Goal: Task Accomplishment & Management: Use online tool/utility

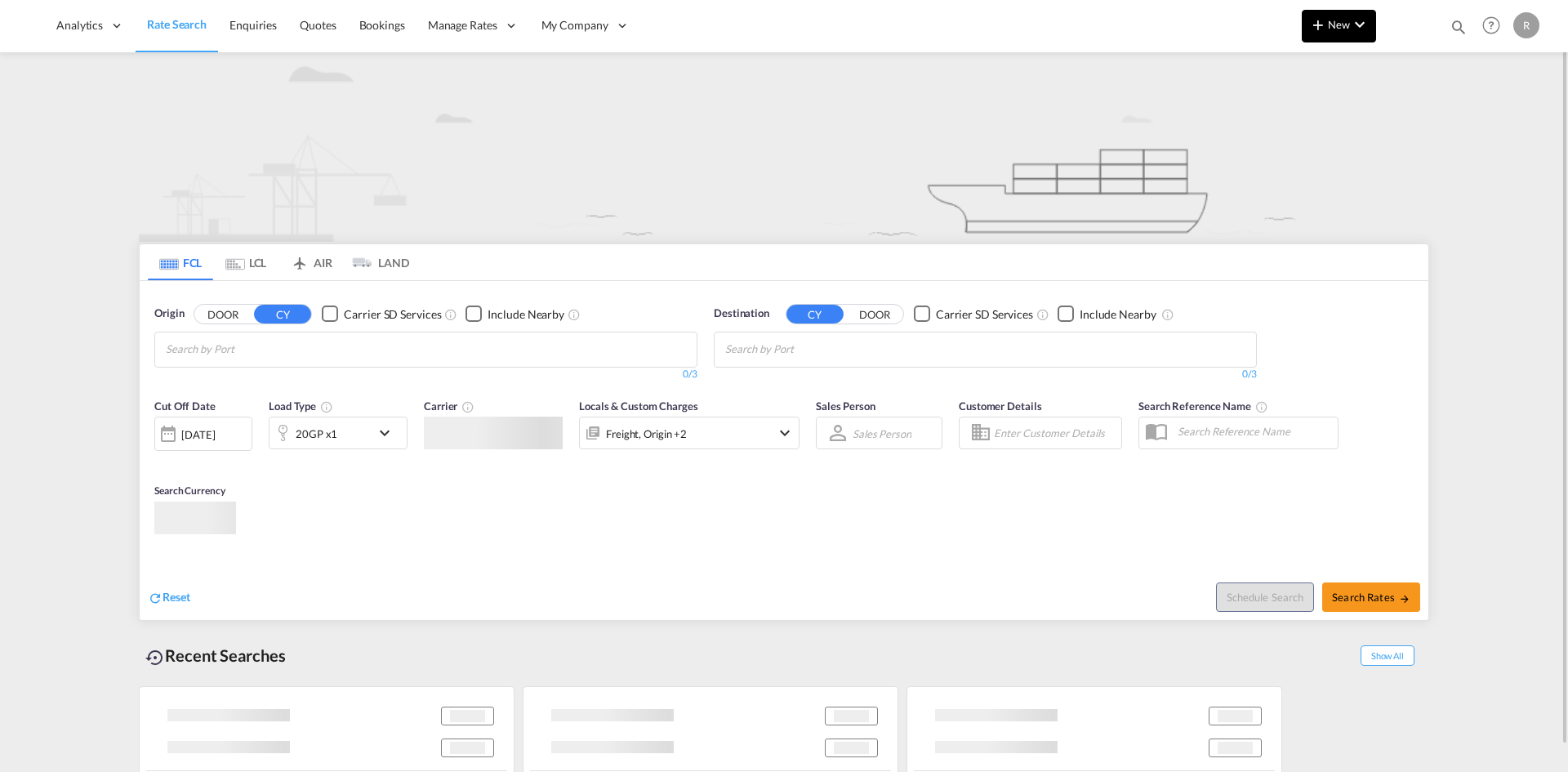
click at [1355, 27] on md-icon "icon-chevron-down" at bounding box center [1360, 25] width 19 height 19
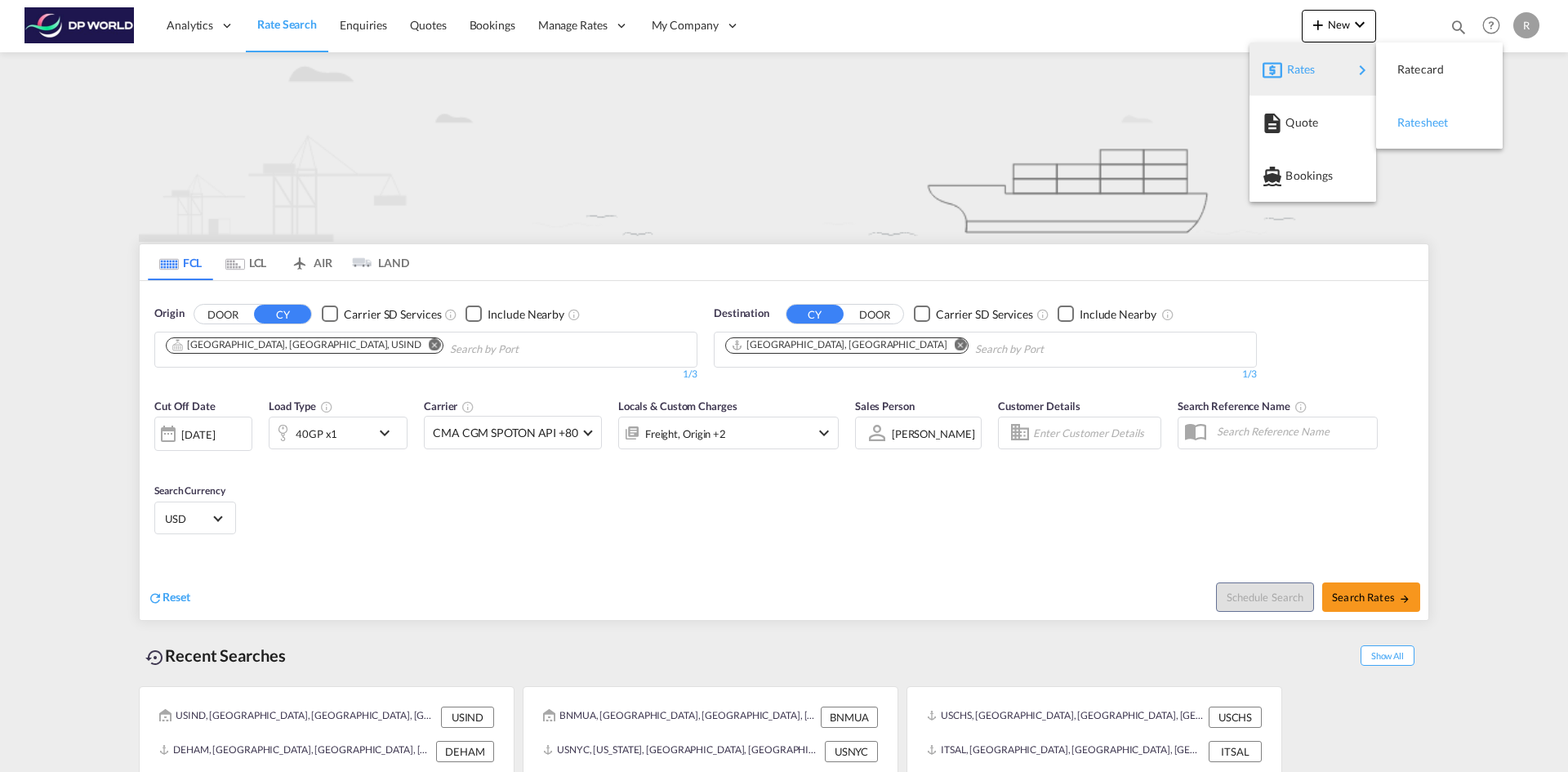
click at [1415, 127] on span "Ratesheet" at bounding box center [1407, 122] width 18 height 33
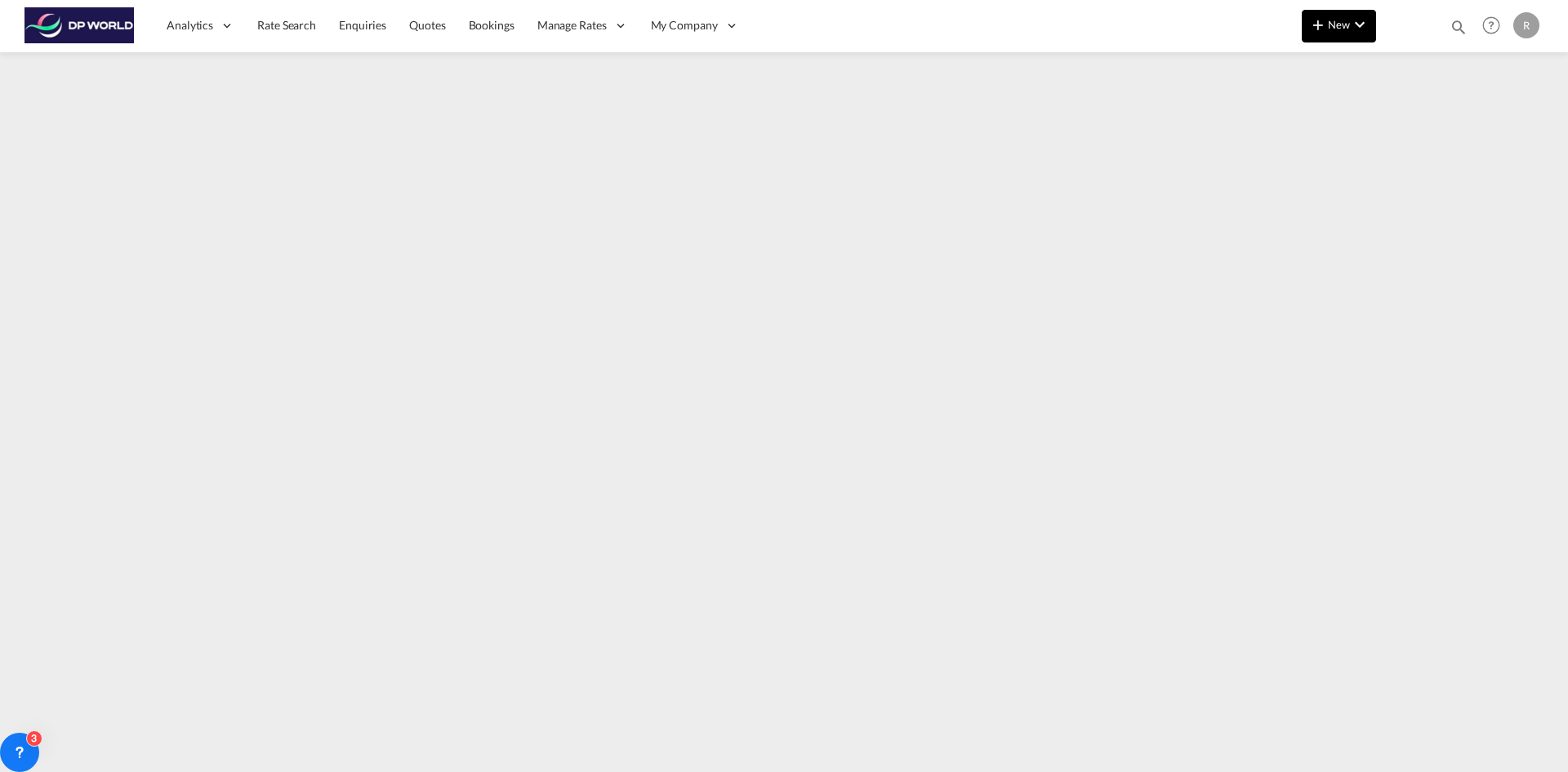
click at [1341, 27] on span "New" at bounding box center [1339, 24] width 61 height 13
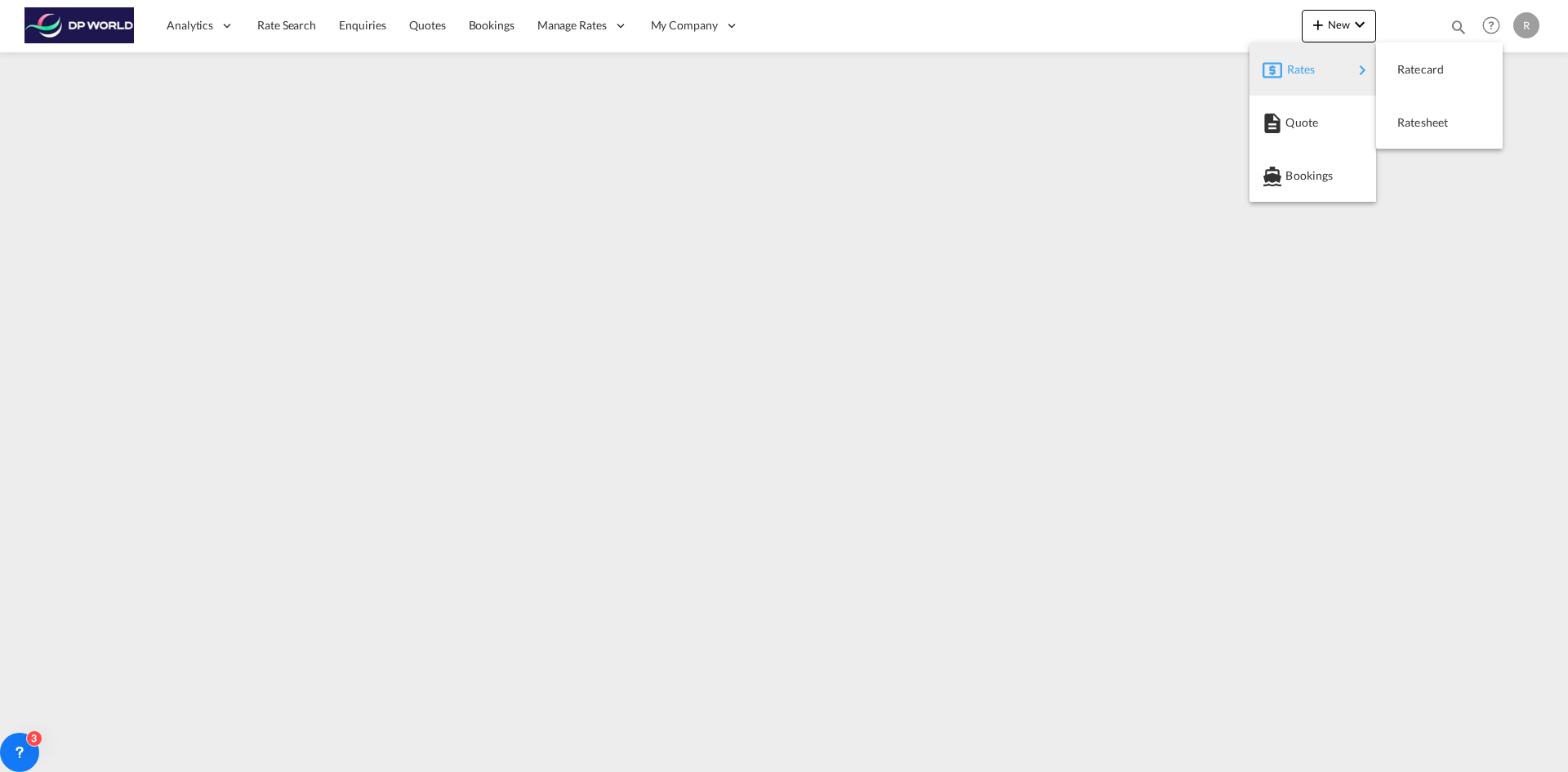
click at [1325, 71] on div "Rates" at bounding box center [1320, 70] width 65 height 41
click at [1423, 134] on div "Ratesheet" at bounding box center [1428, 123] width 61 height 41
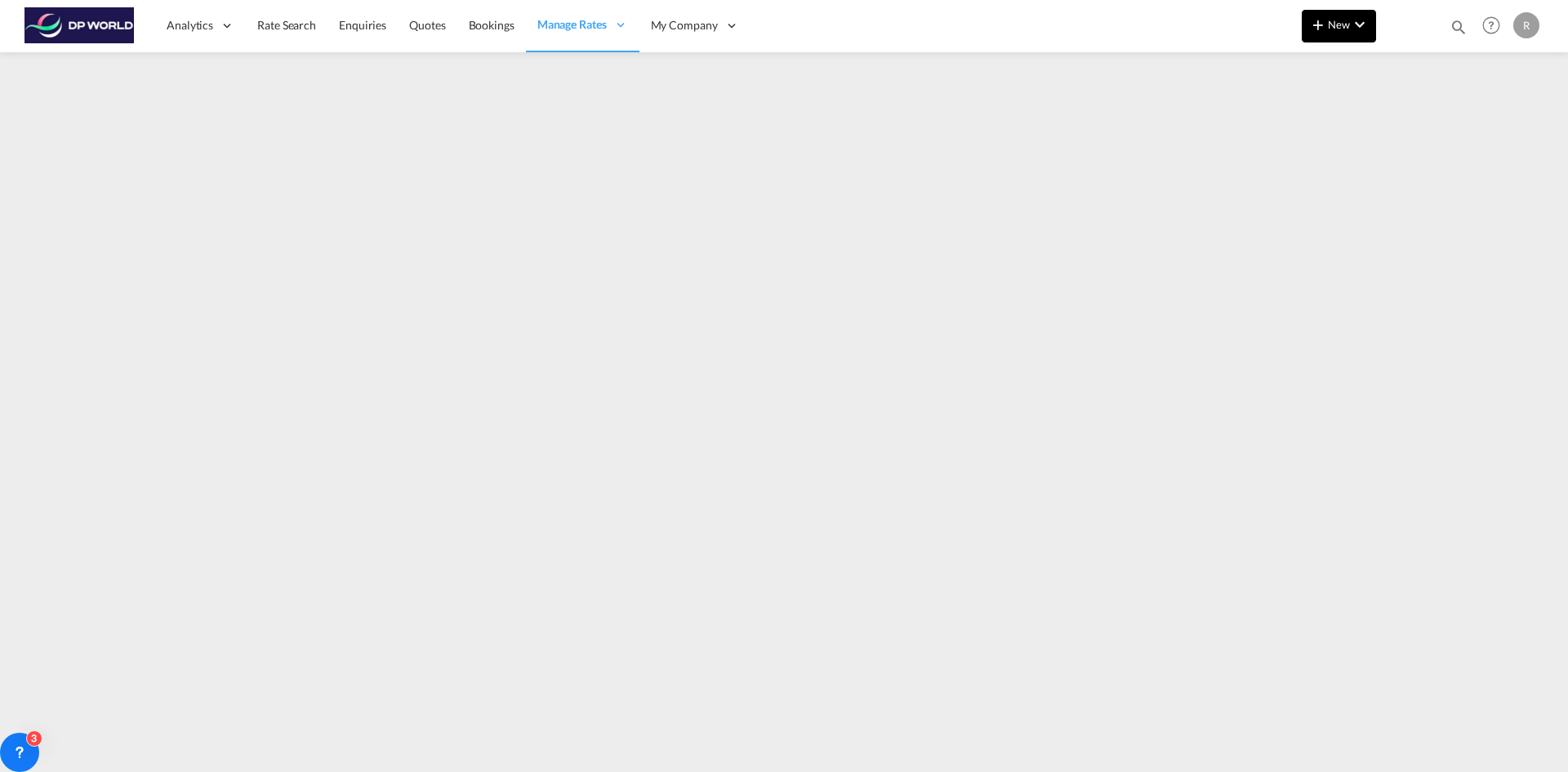
click at [1334, 26] on span "New" at bounding box center [1339, 24] width 61 height 13
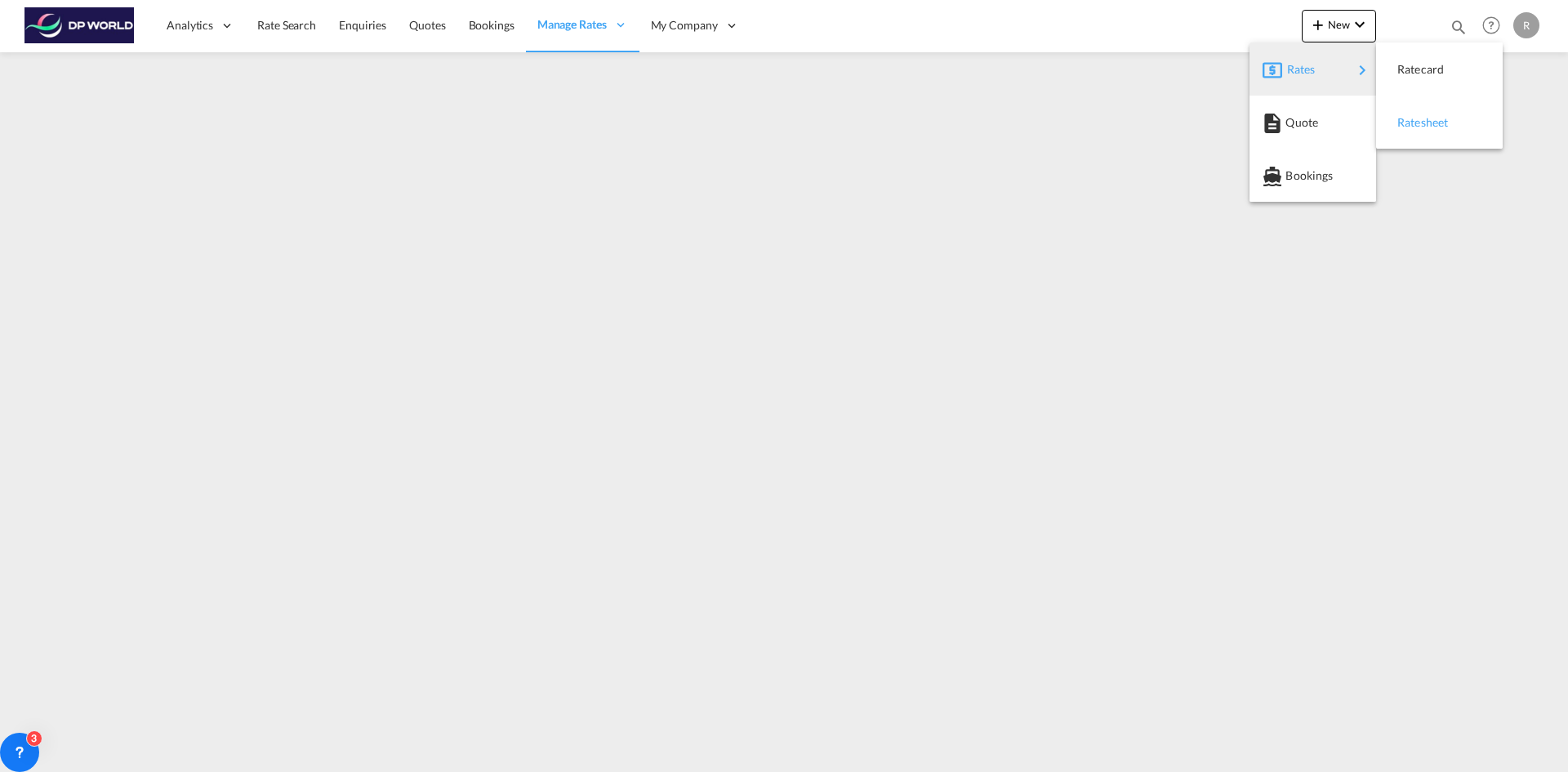
click at [1444, 135] on div "Ratesheet" at bounding box center [1428, 123] width 61 height 41
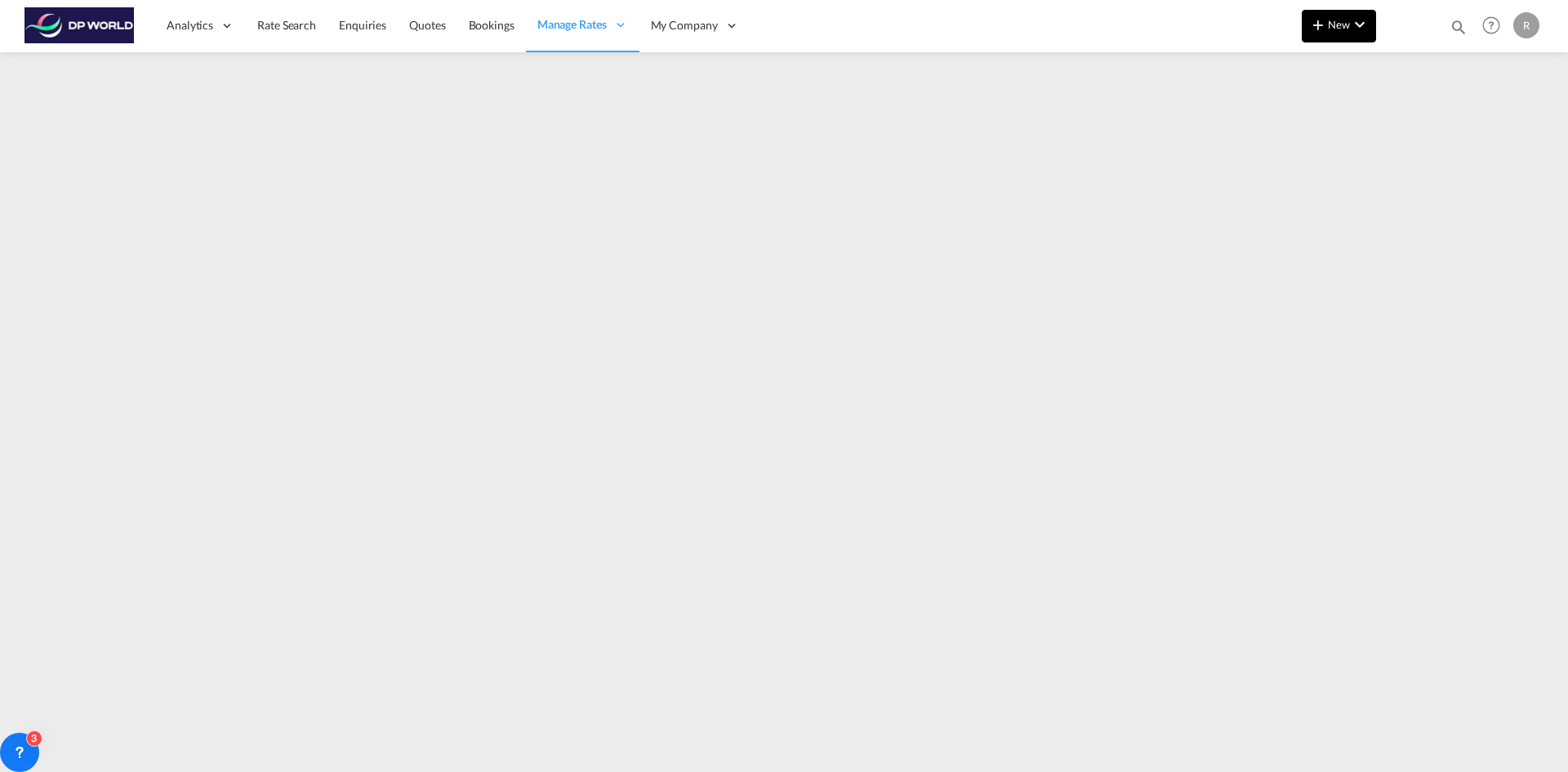
click at [1343, 36] on button "New" at bounding box center [1339, 26] width 74 height 33
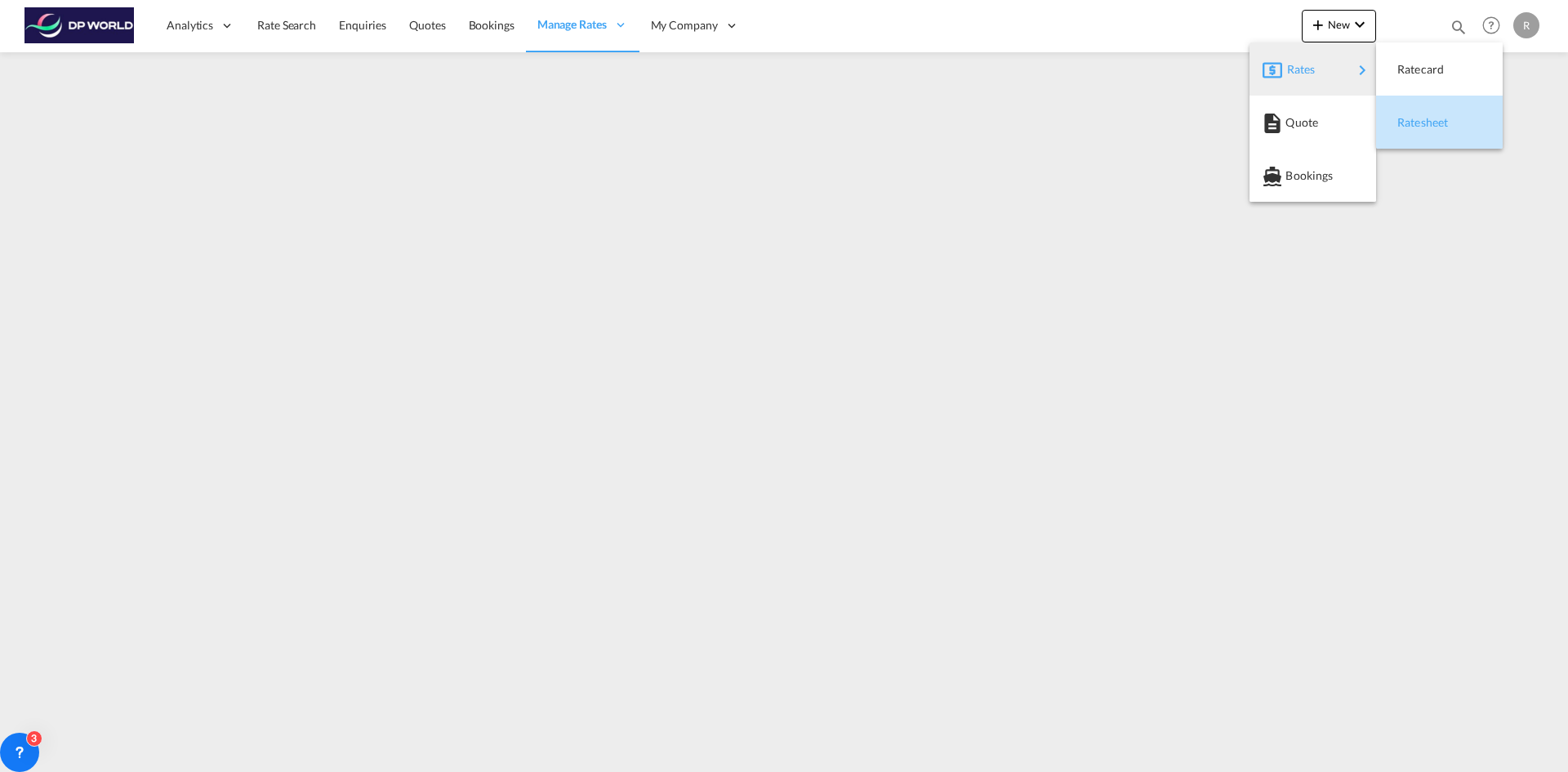
click at [1415, 118] on span "Ratesheet" at bounding box center [1407, 122] width 18 height 33
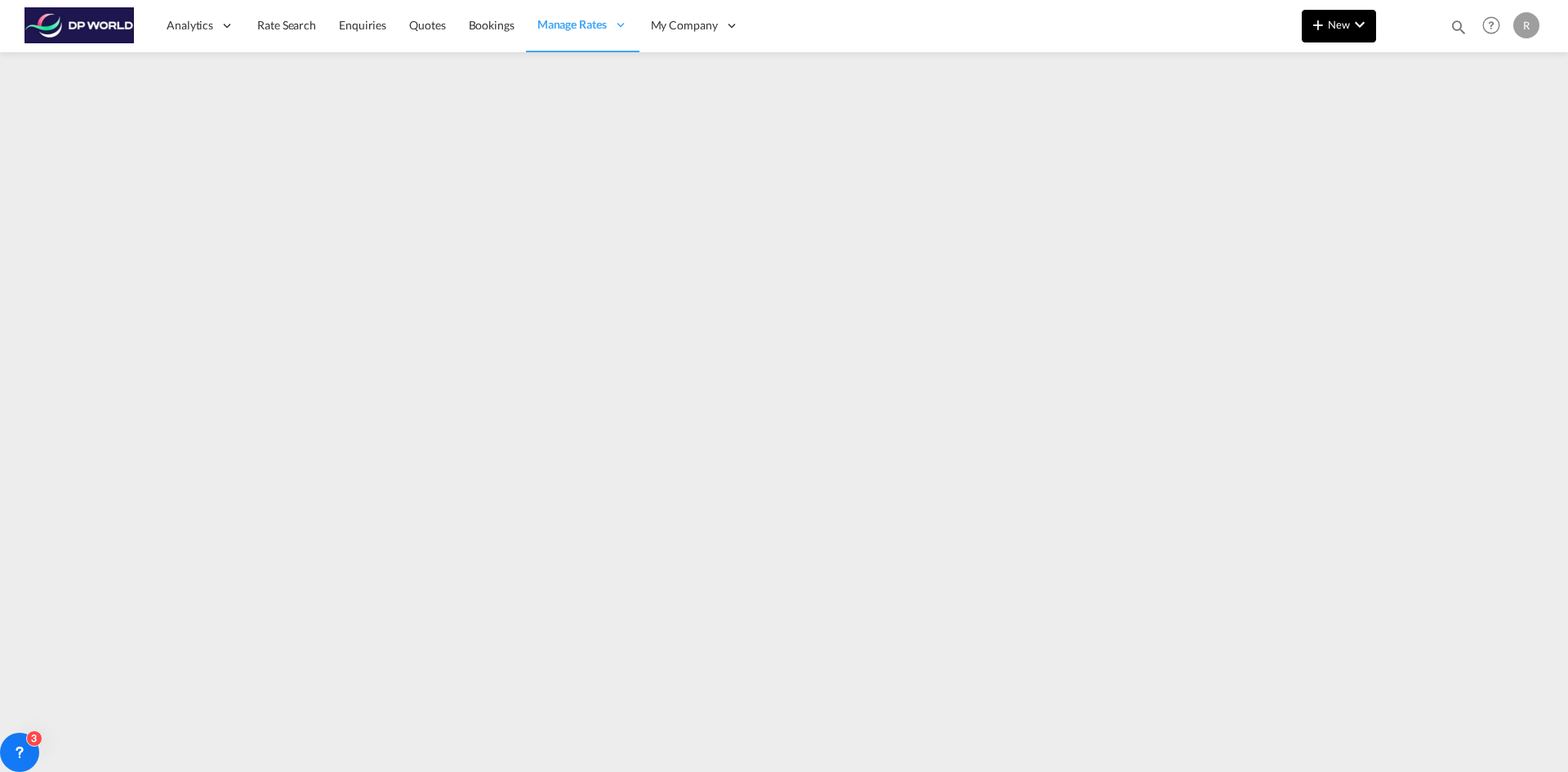
click at [1353, 27] on md-icon "icon-chevron-down" at bounding box center [1360, 25] width 19 height 19
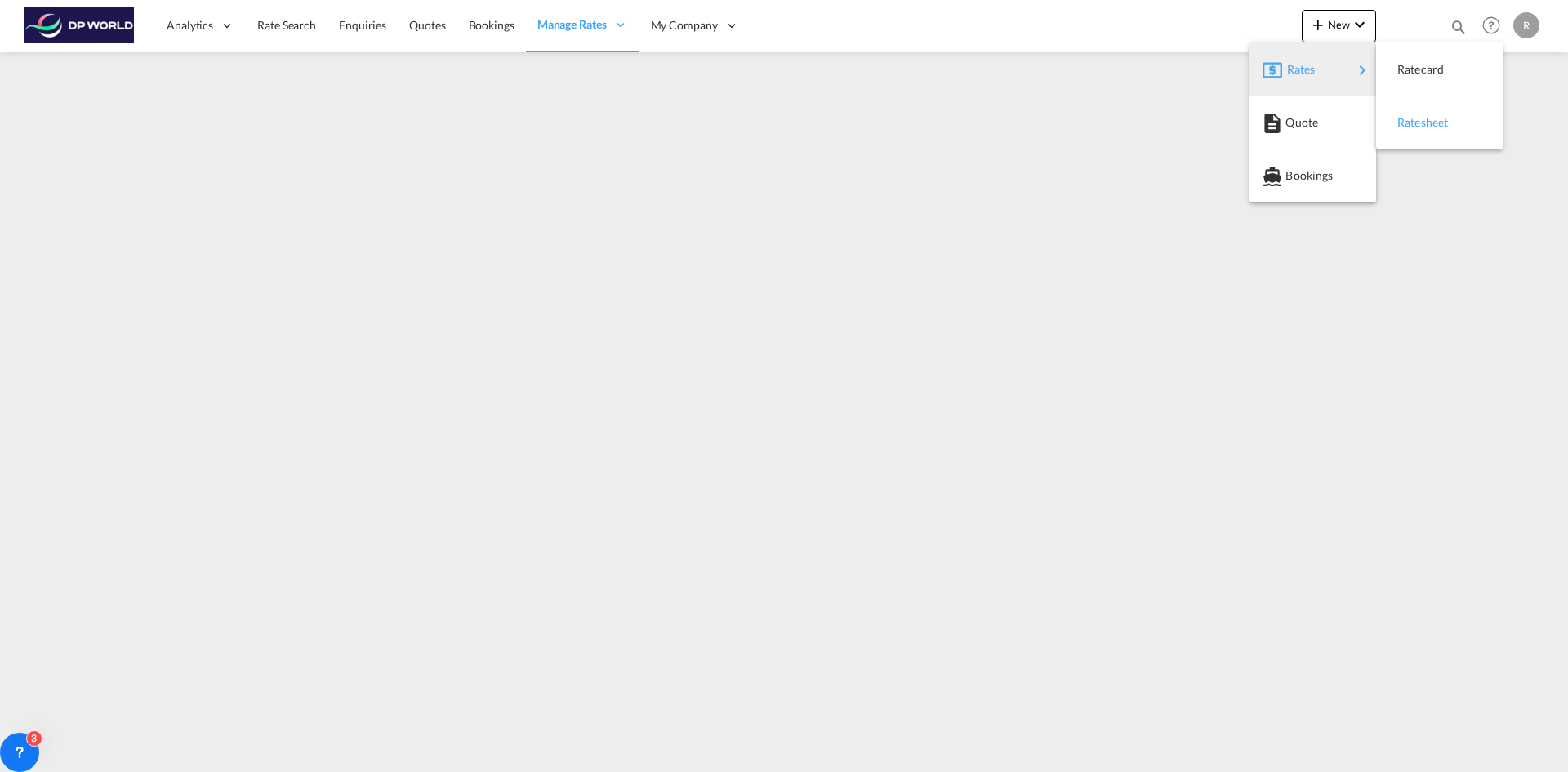
click at [1415, 123] on span "Ratesheet" at bounding box center [1407, 122] width 18 height 33
